Goal: Navigation & Orientation: Go to known website

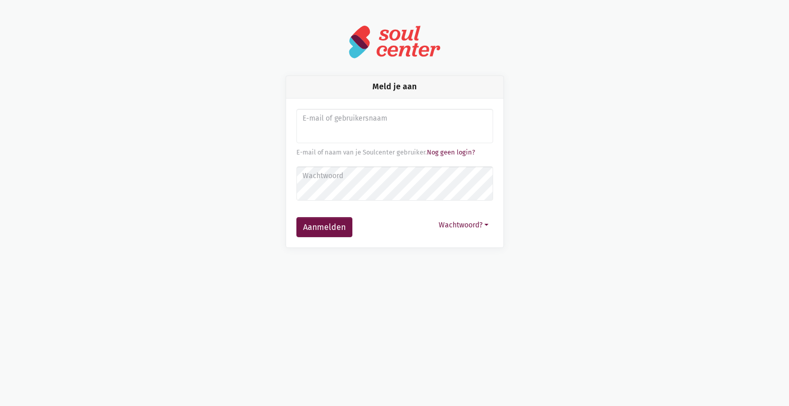
click at [341, 127] on input "Aanmelden" at bounding box center [394, 126] width 197 height 35
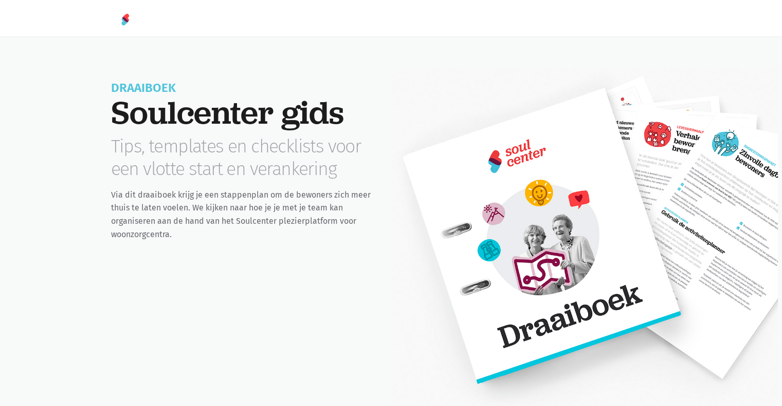
click at [444, 9] on div at bounding box center [391, 18] width 586 height 37
drag, startPoint x: 748, startPoint y: 235, endPoint x: 742, endPoint y: 238, distance: 6.7
click at [748, 236] on div at bounding box center [584, 255] width 387 height 375
click at [678, 245] on div at bounding box center [584, 255] width 387 height 375
drag, startPoint x: 676, startPoint y: 245, endPoint x: 406, endPoint y: 15, distance: 354.3
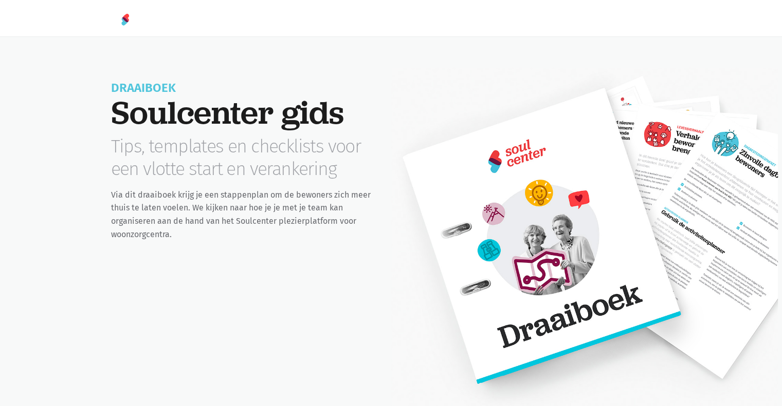
click at [670, 240] on div at bounding box center [584, 255] width 387 height 375
click at [733, 232] on div at bounding box center [584, 255] width 387 height 375
